Goal: Task Accomplishment & Management: Manage account settings

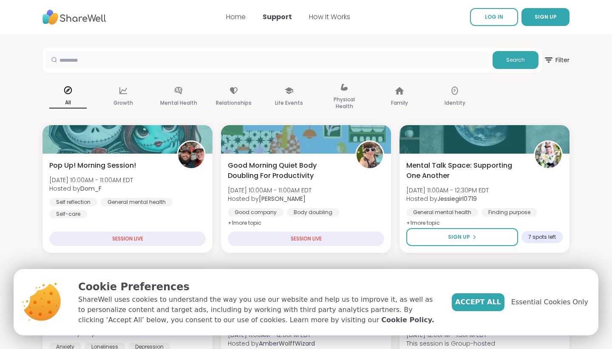
click at [165, 62] on input "text" at bounding box center [267, 59] width 443 height 17
click at [510, 64] on button "Search" at bounding box center [516, 60] width 46 height 18
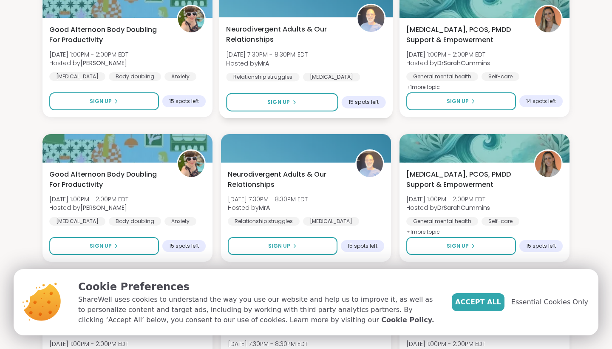
scroll to position [570, 0]
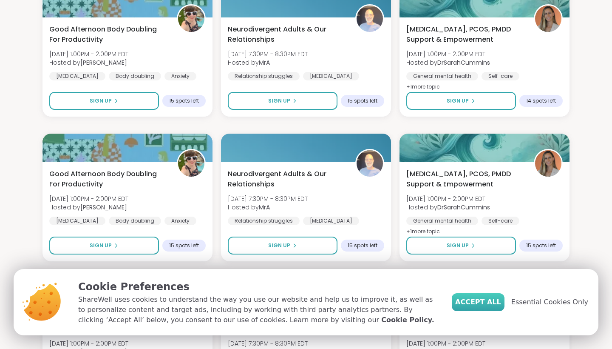
click at [487, 302] on span "Accept All" at bounding box center [478, 302] width 46 height 10
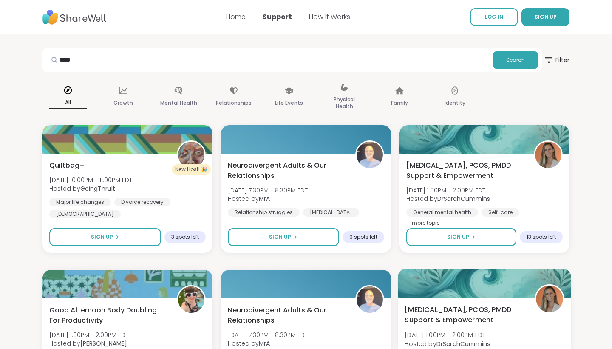
scroll to position [0, 0]
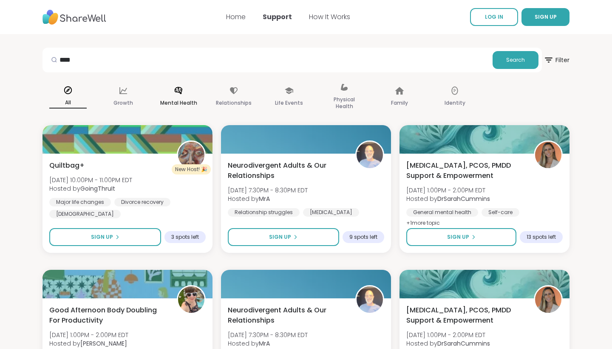
click at [181, 104] on p "Mental Health" at bounding box center [178, 103] width 37 height 10
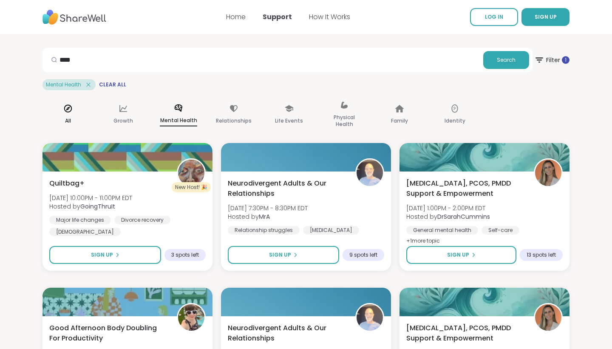
click at [68, 110] on icon at bounding box center [67, 108] width 9 height 9
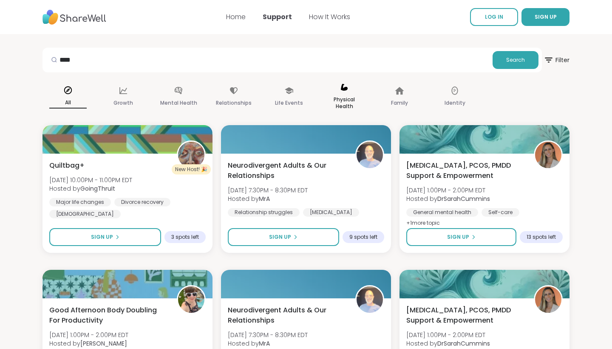
click at [346, 98] on p "Physical Health" at bounding box center [344, 102] width 37 height 17
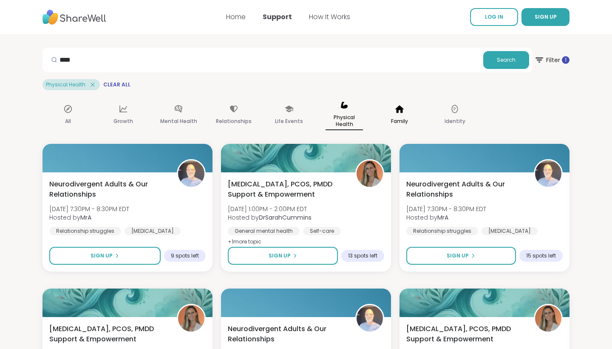
click at [397, 122] on p "Family" at bounding box center [399, 121] width 17 height 10
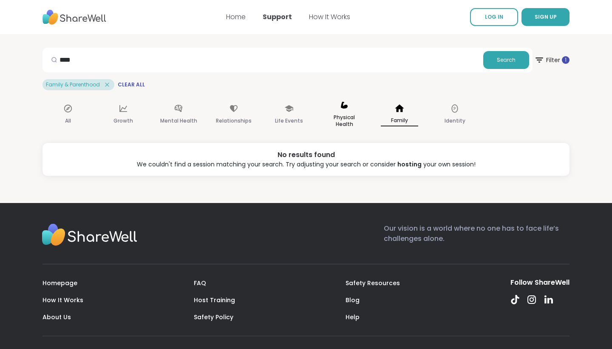
click at [347, 118] on p "Physical Health" at bounding box center [344, 120] width 37 height 17
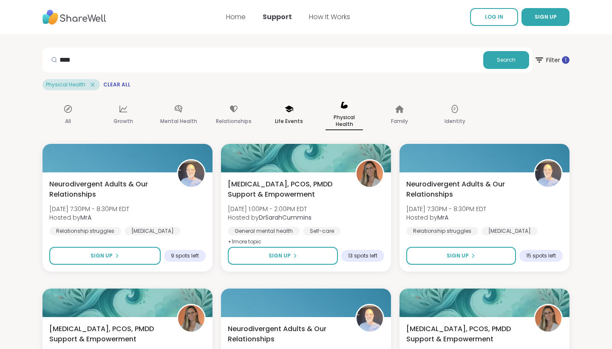
click at [289, 119] on p "Life Events" at bounding box center [289, 121] width 28 height 10
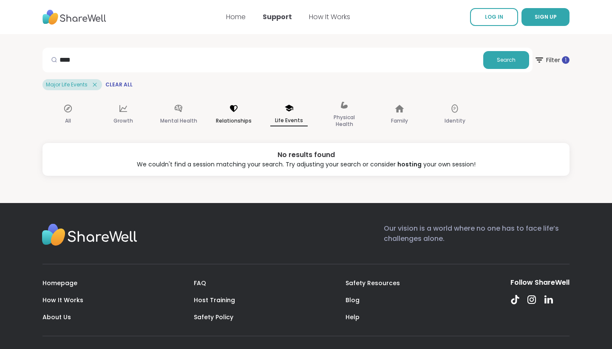
click at [235, 118] on p "Relationships" at bounding box center [234, 121] width 36 height 10
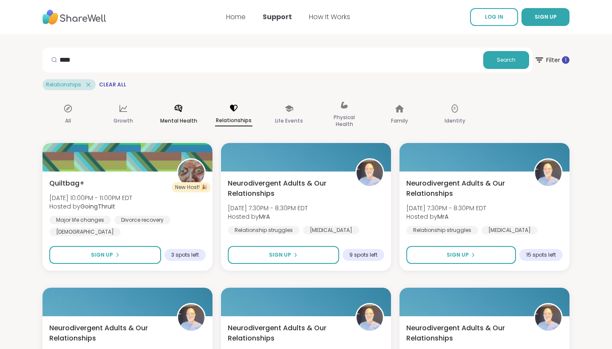
click at [181, 115] on div "Mental Health" at bounding box center [178, 115] width 51 height 43
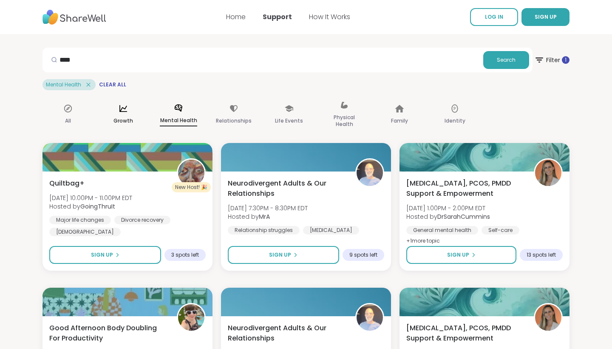
click at [124, 116] on p "Growth" at bounding box center [123, 121] width 20 height 10
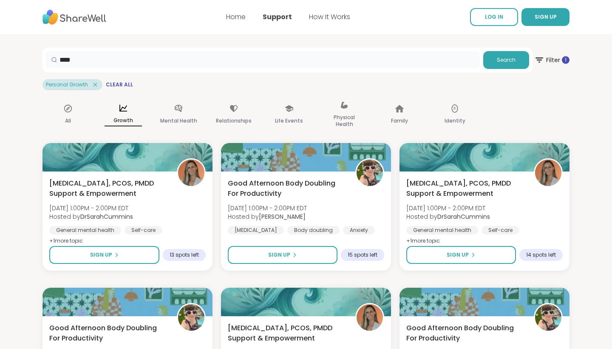
click at [85, 58] on input "****" at bounding box center [263, 59] width 434 height 17
type input "*"
click at [93, 85] on icon at bounding box center [95, 85] width 8 height 8
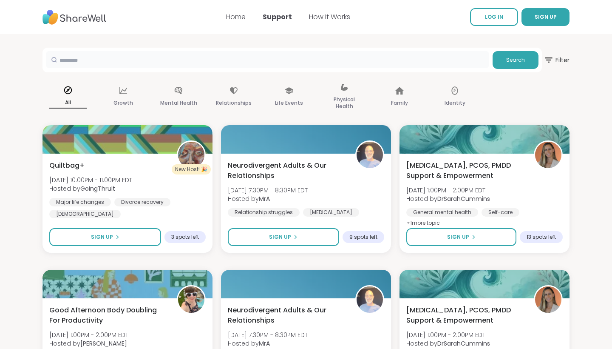
click at [99, 60] on input "text" at bounding box center [267, 59] width 443 height 17
click at [522, 53] on button "Search" at bounding box center [516, 60] width 46 height 18
click at [518, 56] on span "Search" at bounding box center [515, 60] width 19 height 8
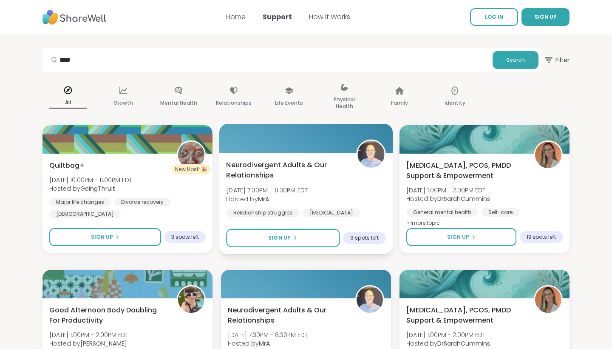
click at [279, 145] on div at bounding box center [305, 138] width 173 height 29
click at [280, 145] on div at bounding box center [305, 138] width 173 height 29
click at [116, 64] on input "****" at bounding box center [267, 59] width 443 height 17
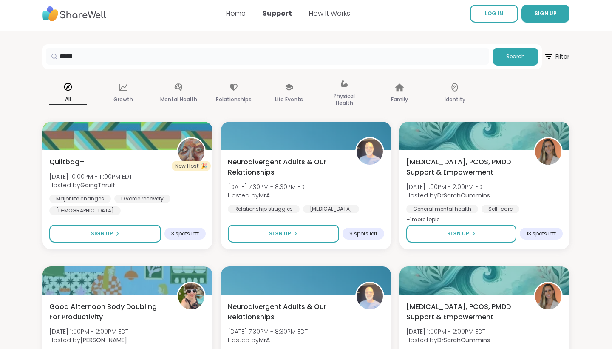
scroll to position [6, 0]
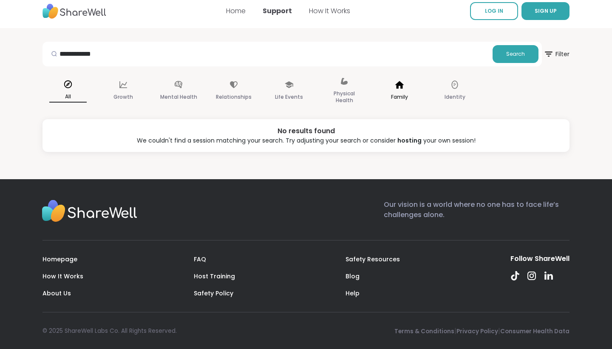
click at [399, 88] on icon at bounding box center [399, 84] width 9 height 9
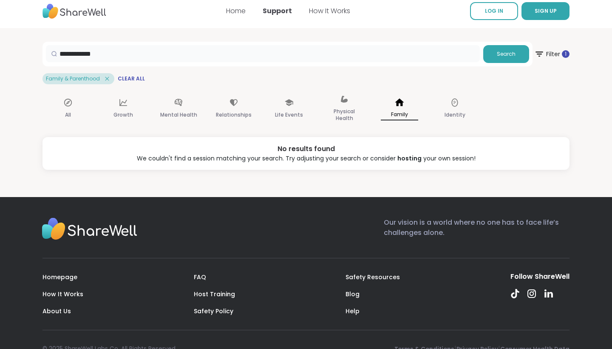
click at [112, 55] on input "**********" at bounding box center [263, 53] width 434 height 17
type input "*"
click at [394, 110] on p "Family" at bounding box center [399, 114] width 37 height 11
click at [410, 114] on p "Family" at bounding box center [399, 114] width 37 height 11
click at [395, 111] on p "Family" at bounding box center [399, 114] width 37 height 11
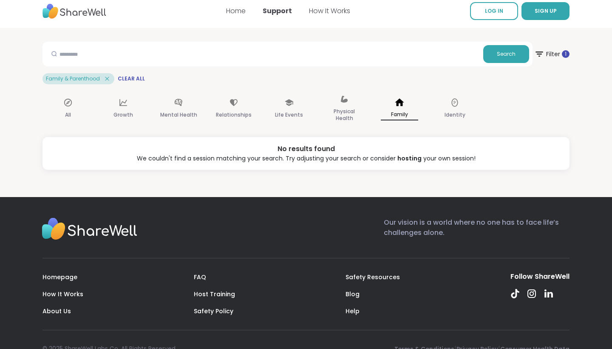
click at [395, 112] on p "Family" at bounding box center [399, 114] width 37 height 11
click at [71, 110] on p "All" at bounding box center [68, 115] width 6 height 10
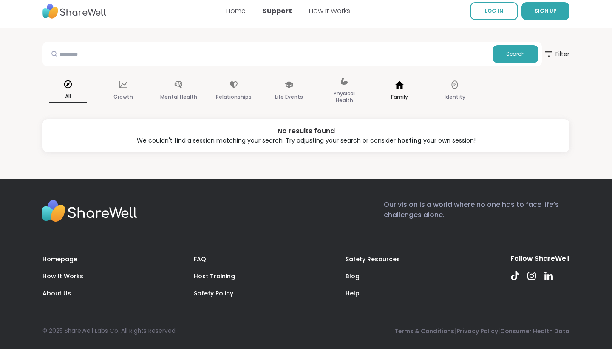
click at [393, 96] on p "Family" at bounding box center [399, 97] width 17 height 10
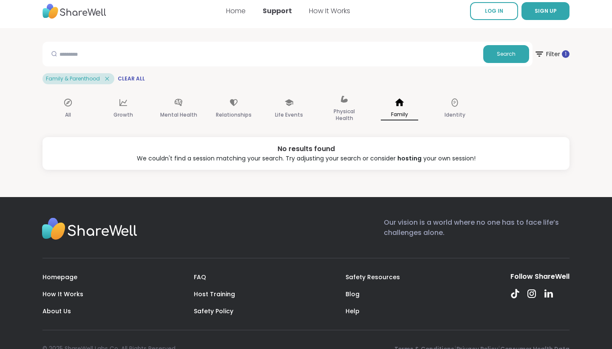
click at [108, 79] on icon at bounding box center [107, 79] width 8 height 8
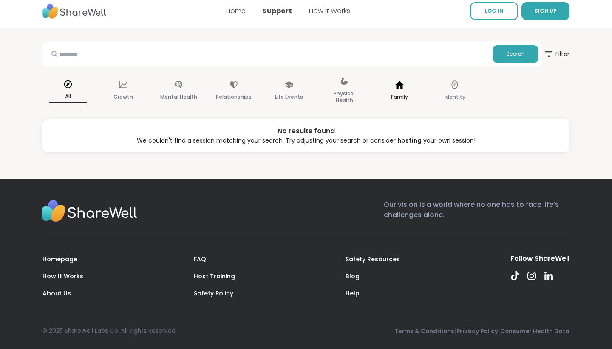
click at [400, 95] on p "Family" at bounding box center [399, 97] width 17 height 10
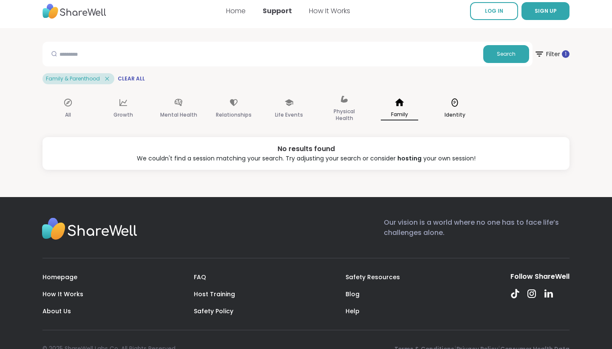
click at [447, 107] on div "Identity" at bounding box center [454, 109] width 51 height 43
click at [76, 111] on div "All" at bounding box center [68, 109] width 51 height 43
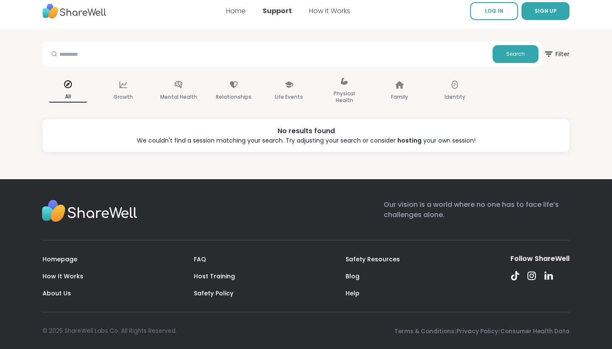
click at [72, 107] on div "All" at bounding box center [68, 91] width 51 height 43
click at [83, 14] on img at bounding box center [75, 11] width 64 height 23
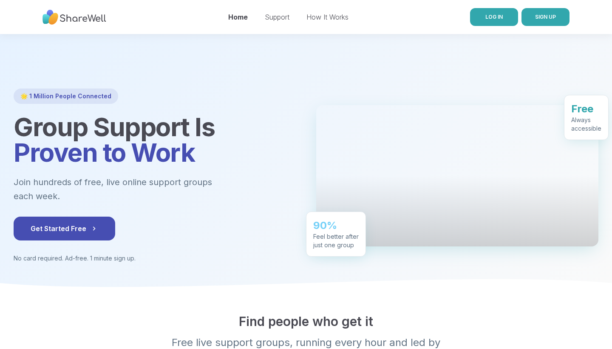
click at [493, 16] on span "LOG IN" at bounding box center [493, 17] width 17 height 6
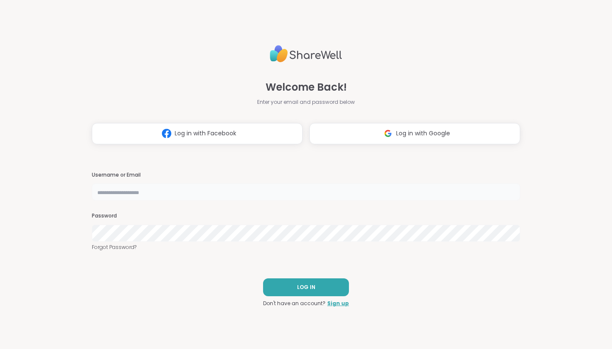
click at [506, 190] on input "text" at bounding box center [306, 191] width 428 height 17
click at [500, 193] on input "text" at bounding box center [306, 191] width 428 height 17
click at [335, 136] on button "Log in with Google" at bounding box center [414, 133] width 211 height 21
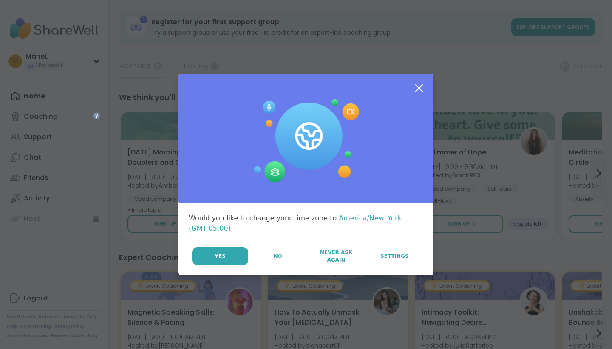
click at [418, 94] on icon at bounding box center [418, 87] width 15 height 15
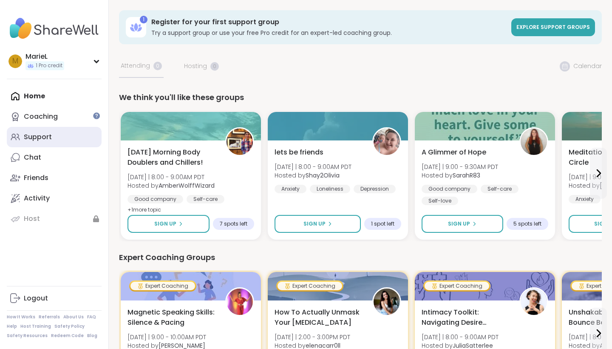
click at [38, 136] on div "Support" at bounding box center [38, 136] width 28 height 9
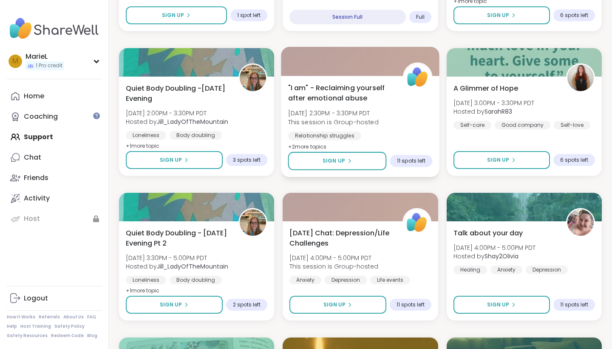
scroll to position [1417, 0]
